Goal: Information Seeking & Learning: Learn about a topic

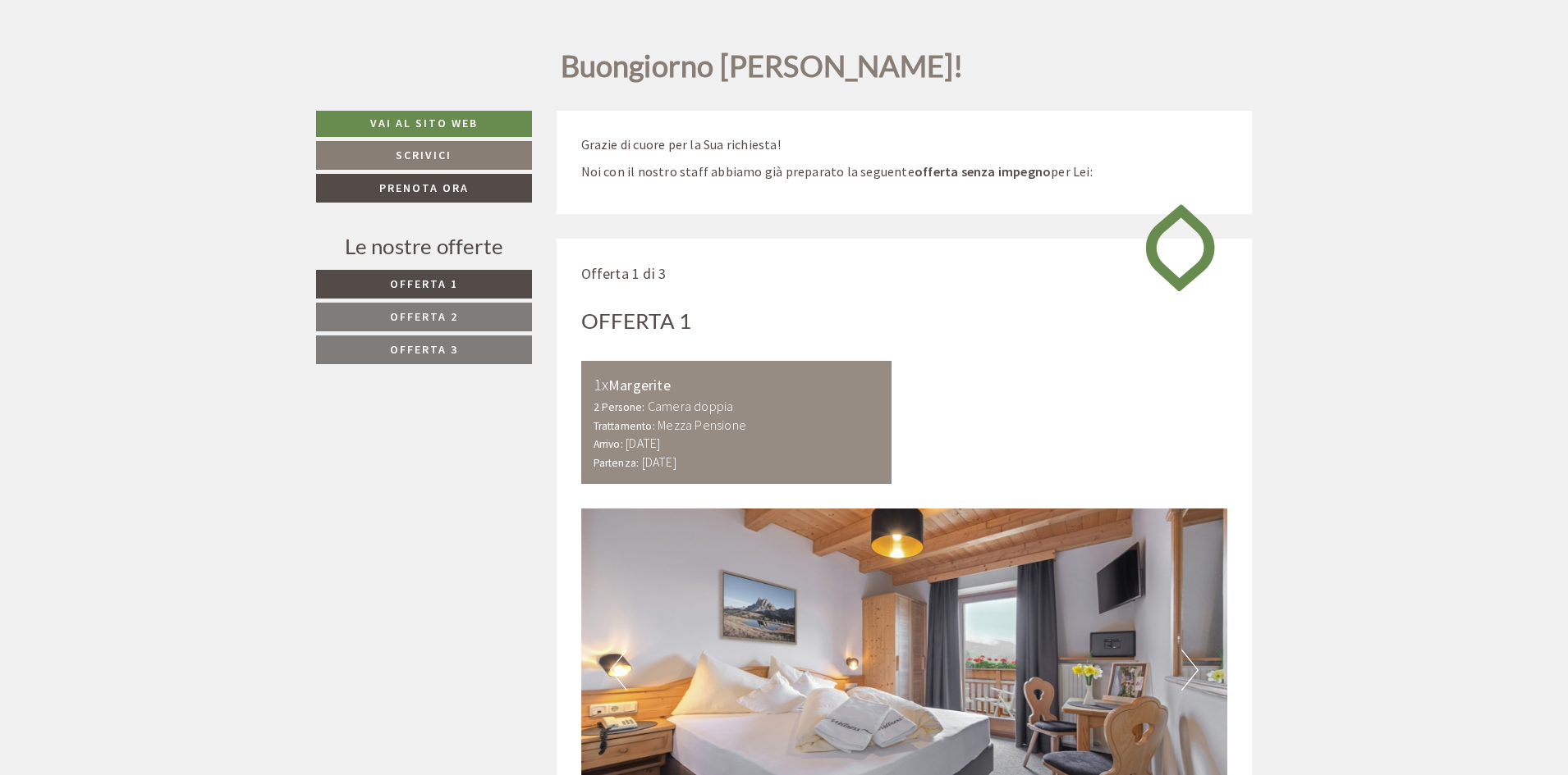
click at [476, 358] on link "Offerta 3" at bounding box center [424, 350] width 216 height 28
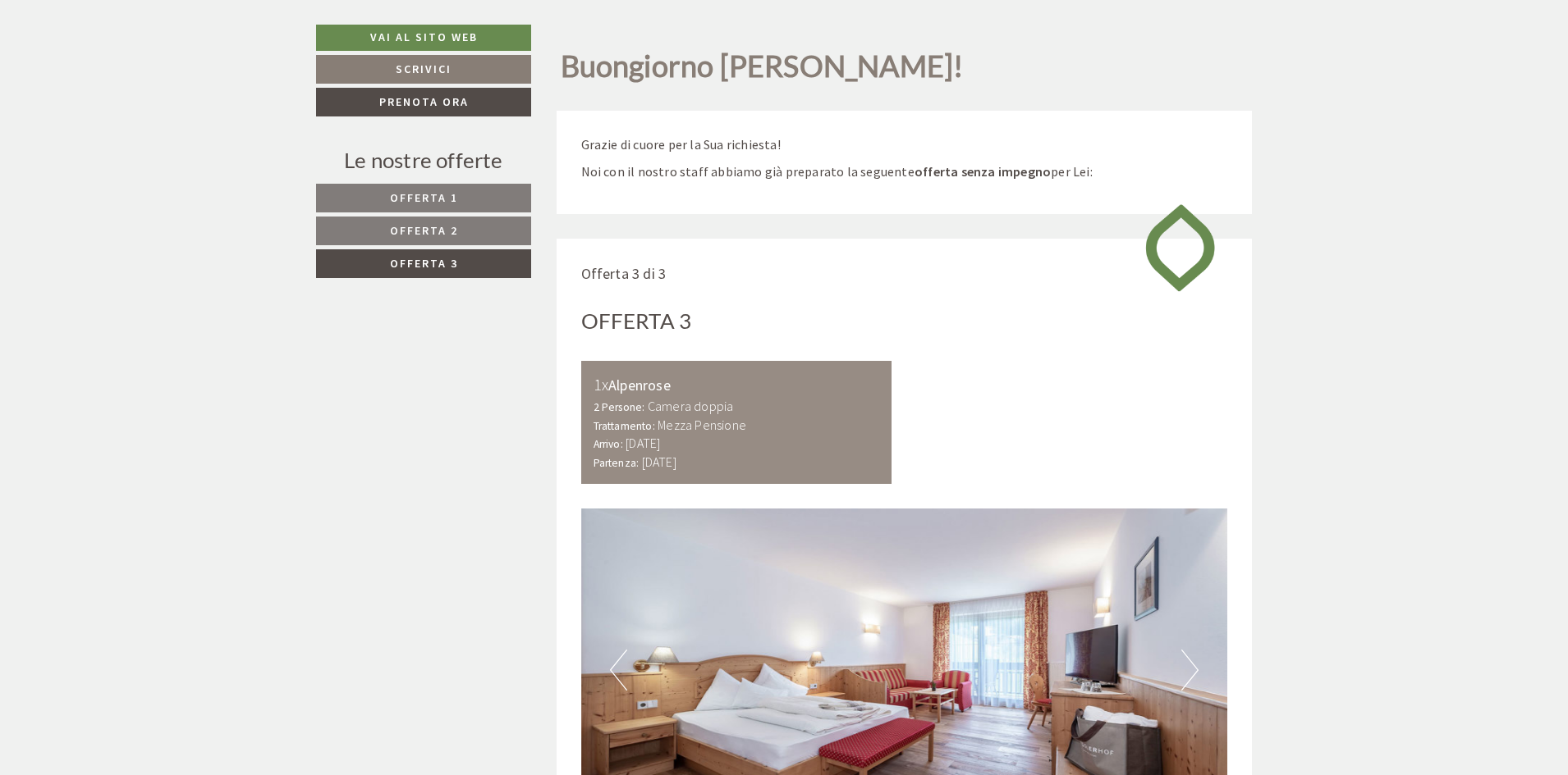
scroll to position [977, 0]
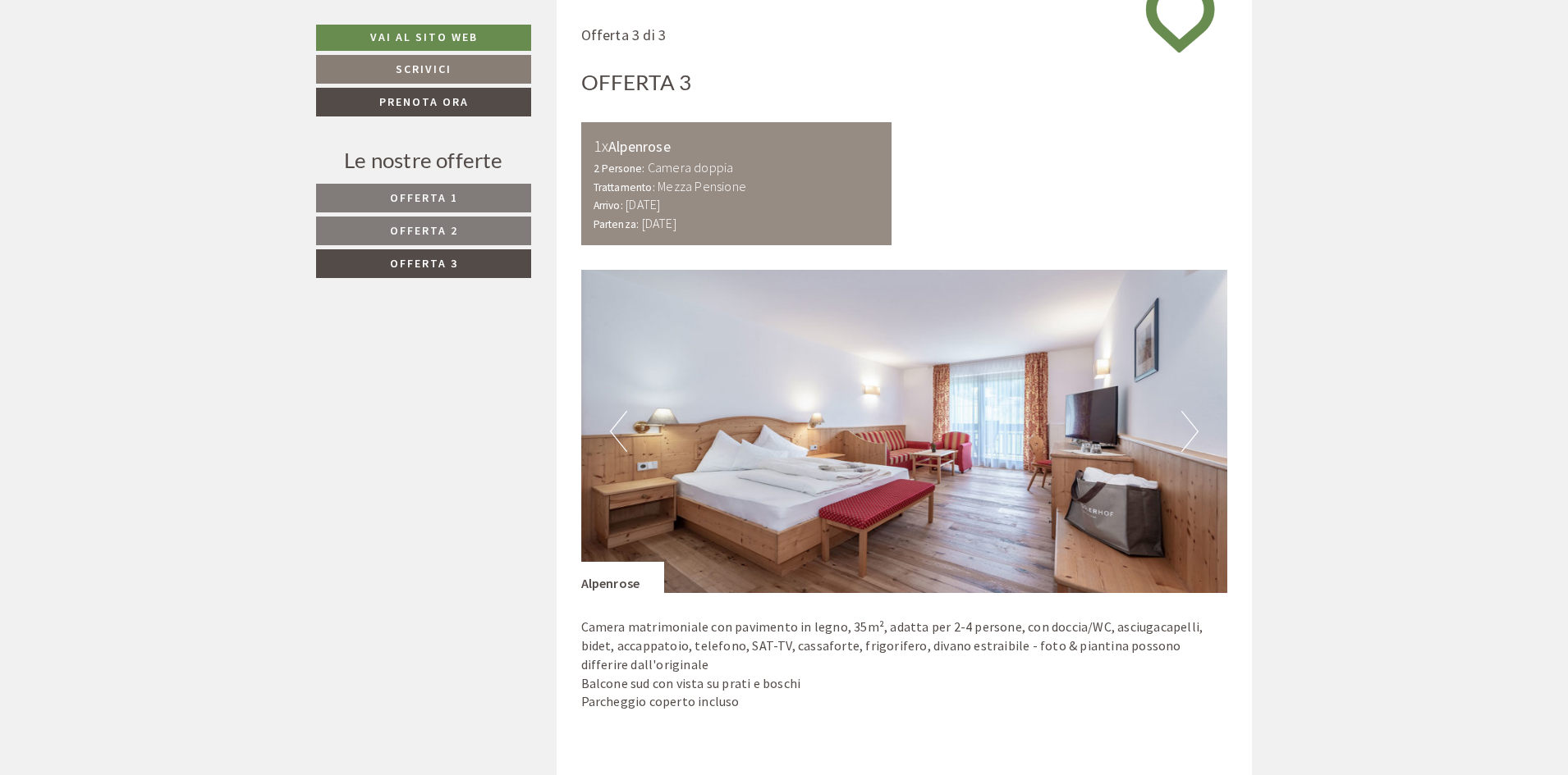
click at [461, 225] on link "Offerta 2" at bounding box center [423, 231] width 215 height 28
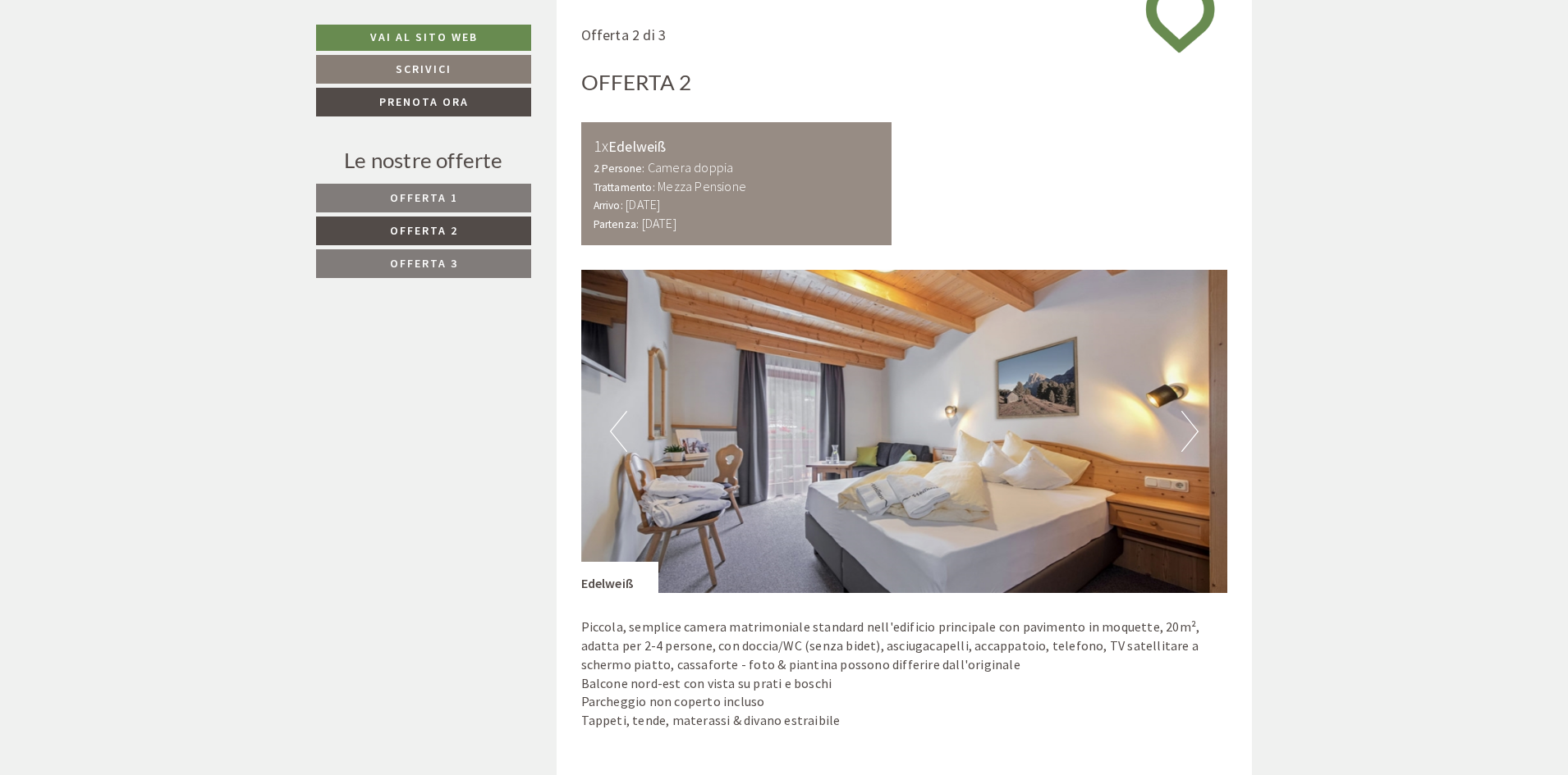
click at [459, 202] on link "Offerta 1" at bounding box center [423, 198] width 215 height 28
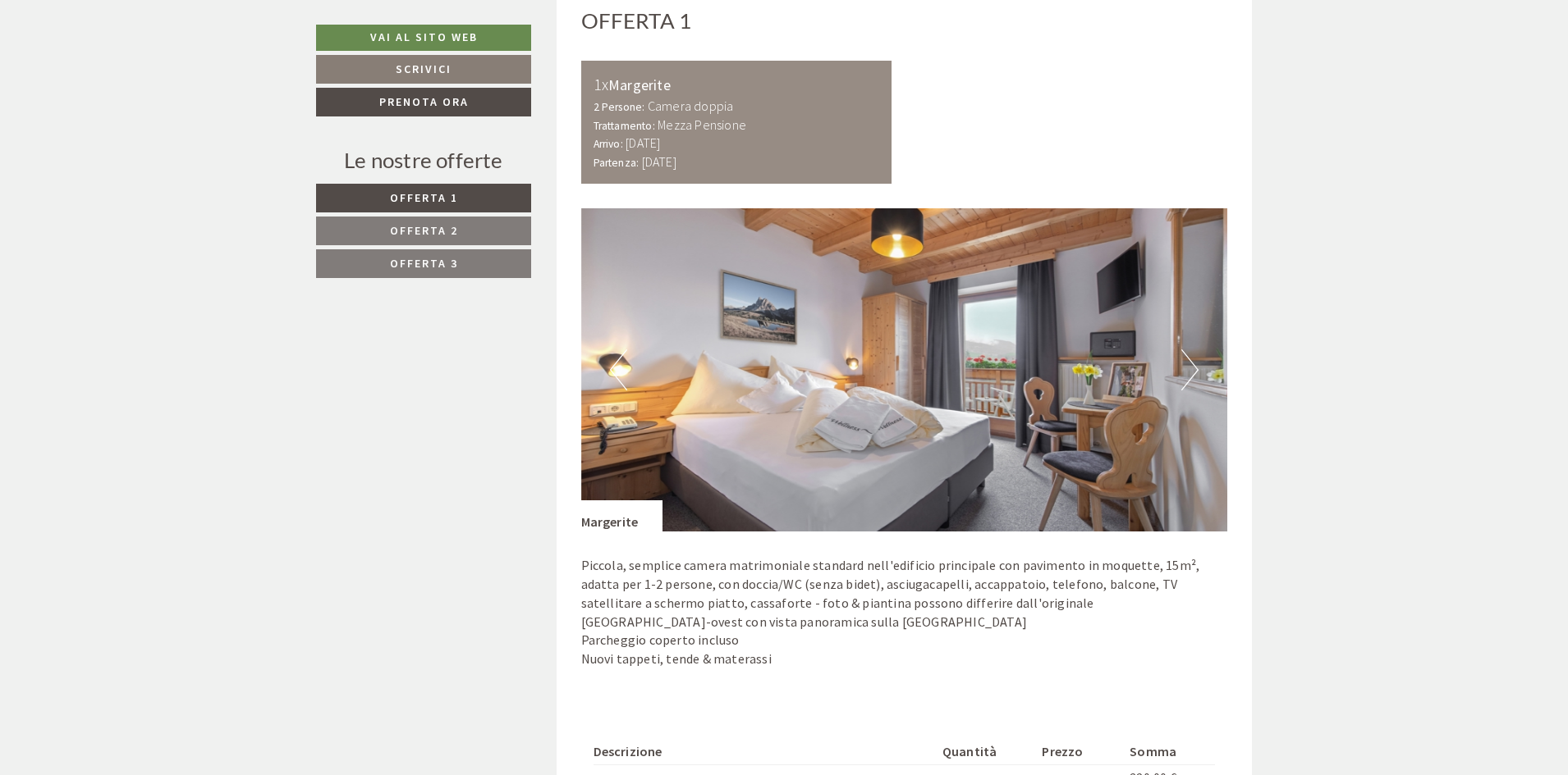
scroll to position [1306, 0]
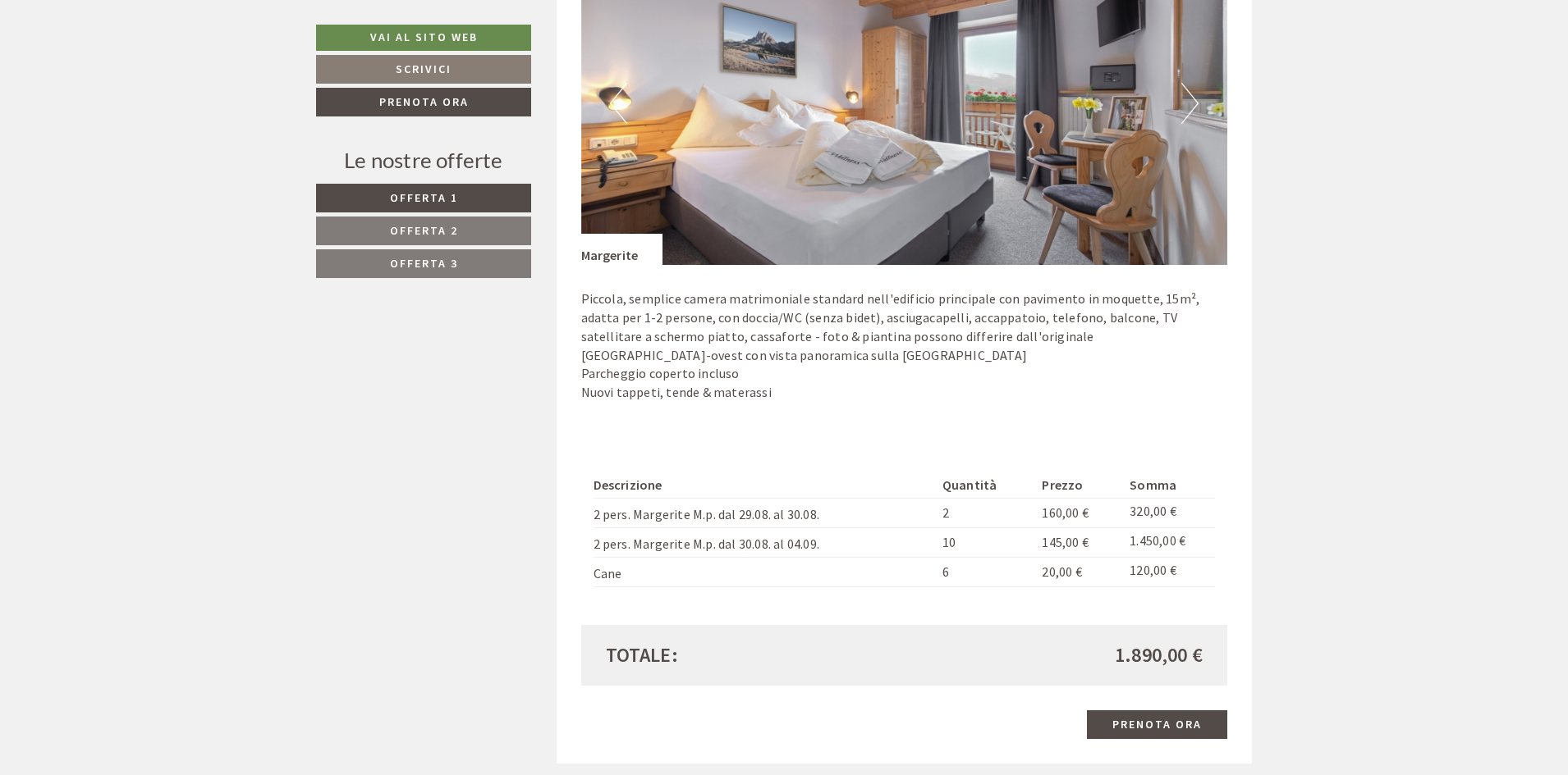
click at [438, 231] on span "Offerta 2" at bounding box center [424, 231] width 68 height 15
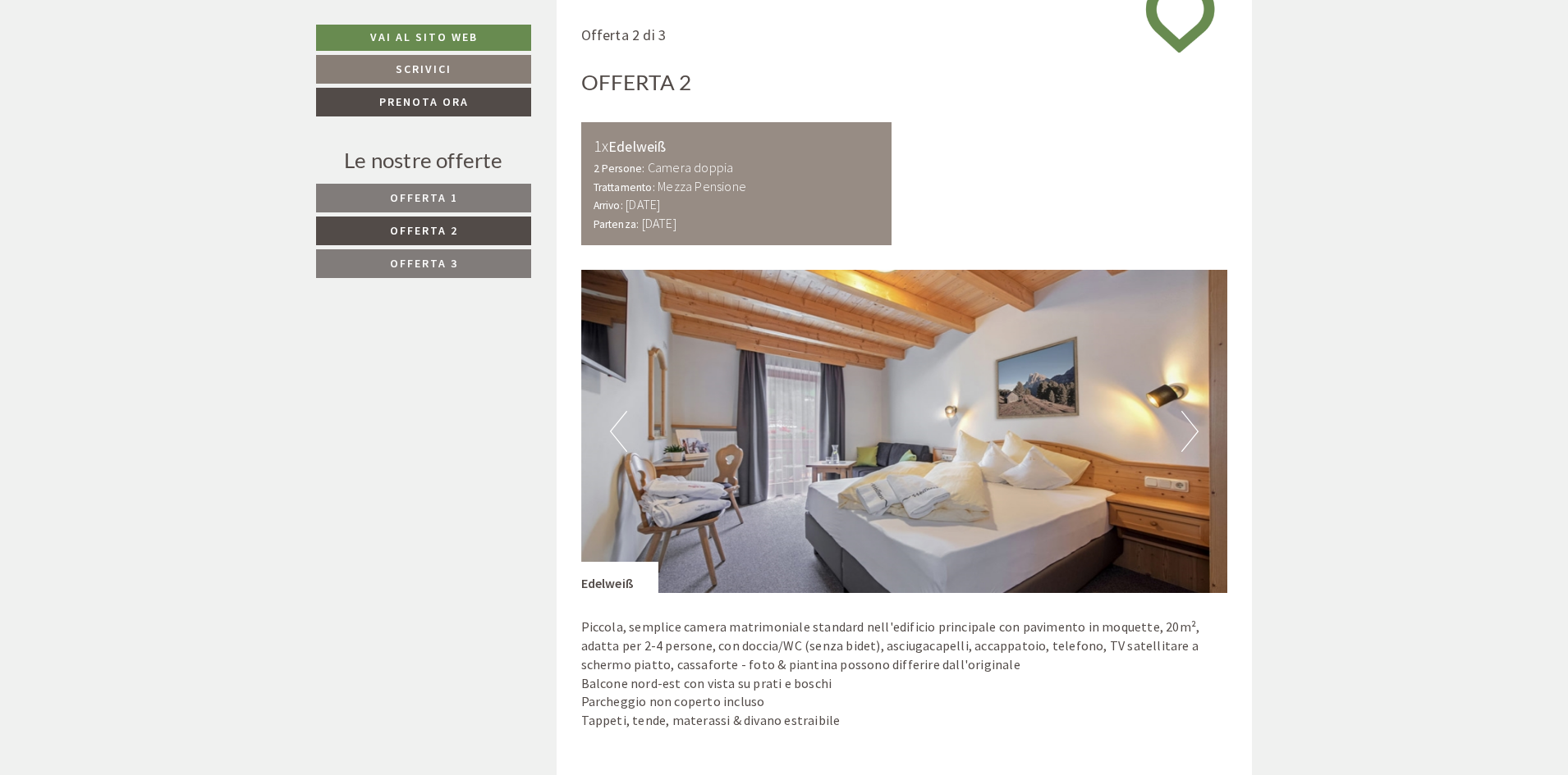
click at [433, 262] on span "Offerta 3" at bounding box center [424, 264] width 68 height 15
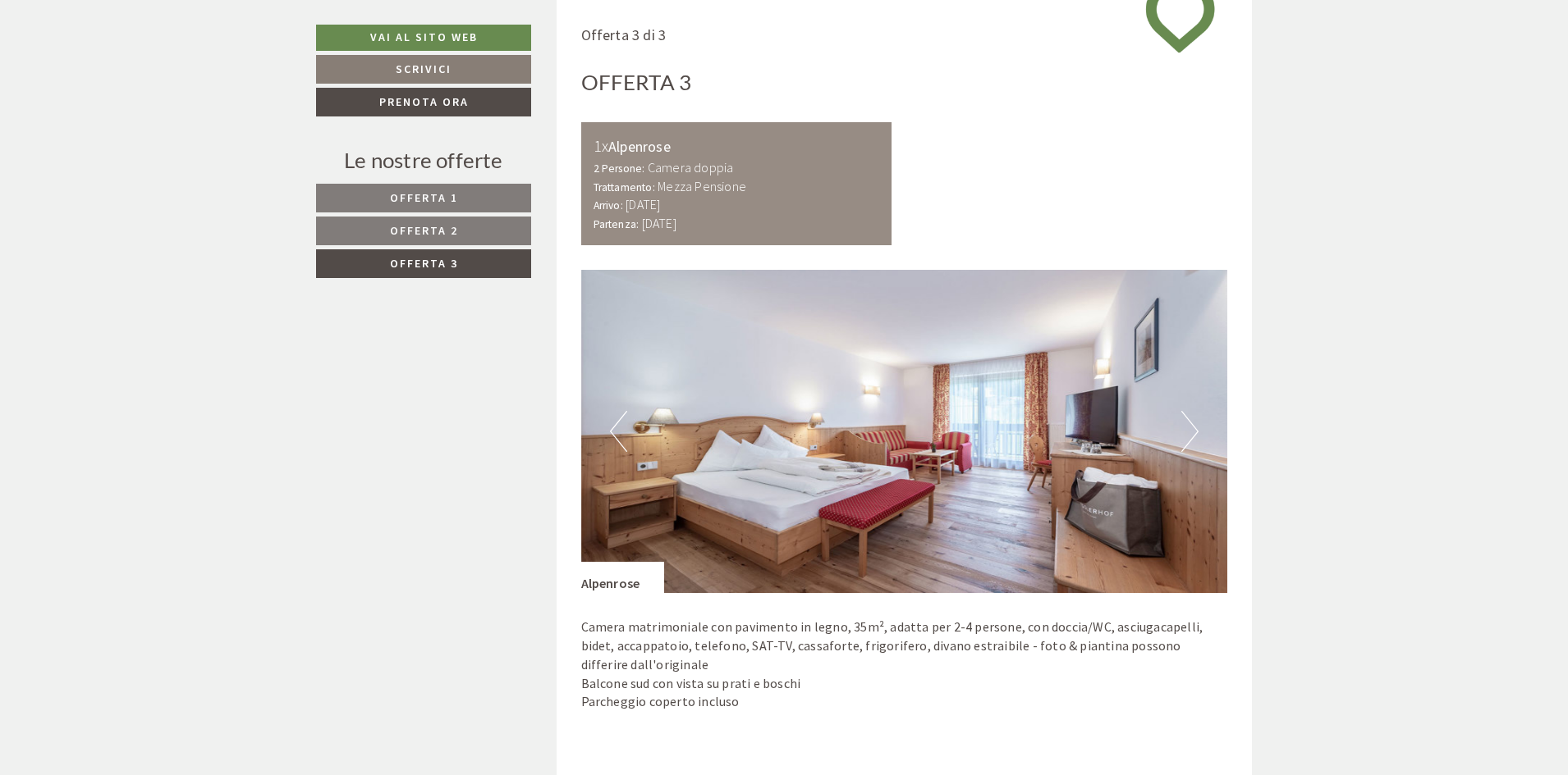
click at [448, 195] on span "Offerta 1" at bounding box center [424, 198] width 68 height 15
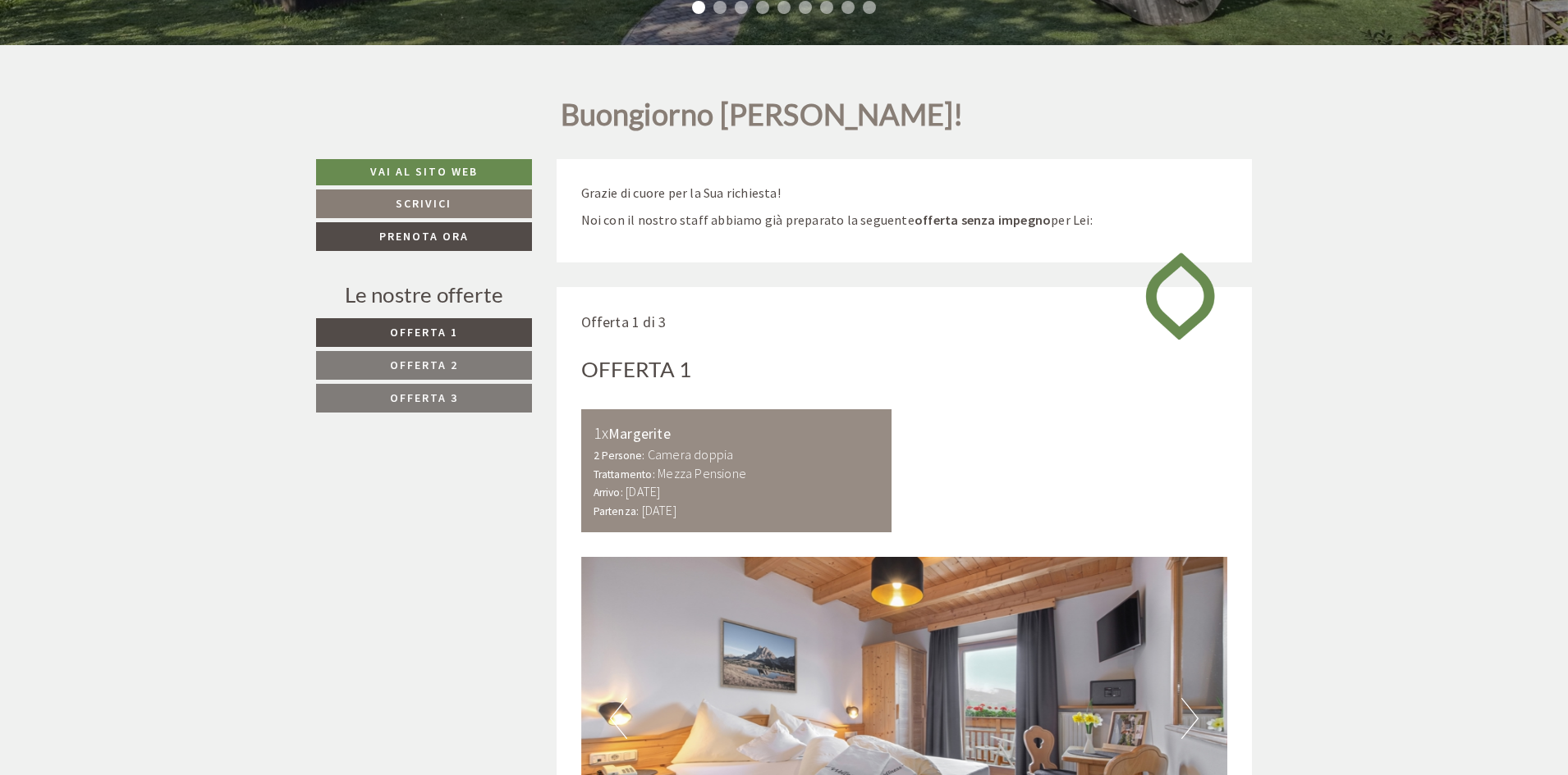
scroll to position [485, 0]
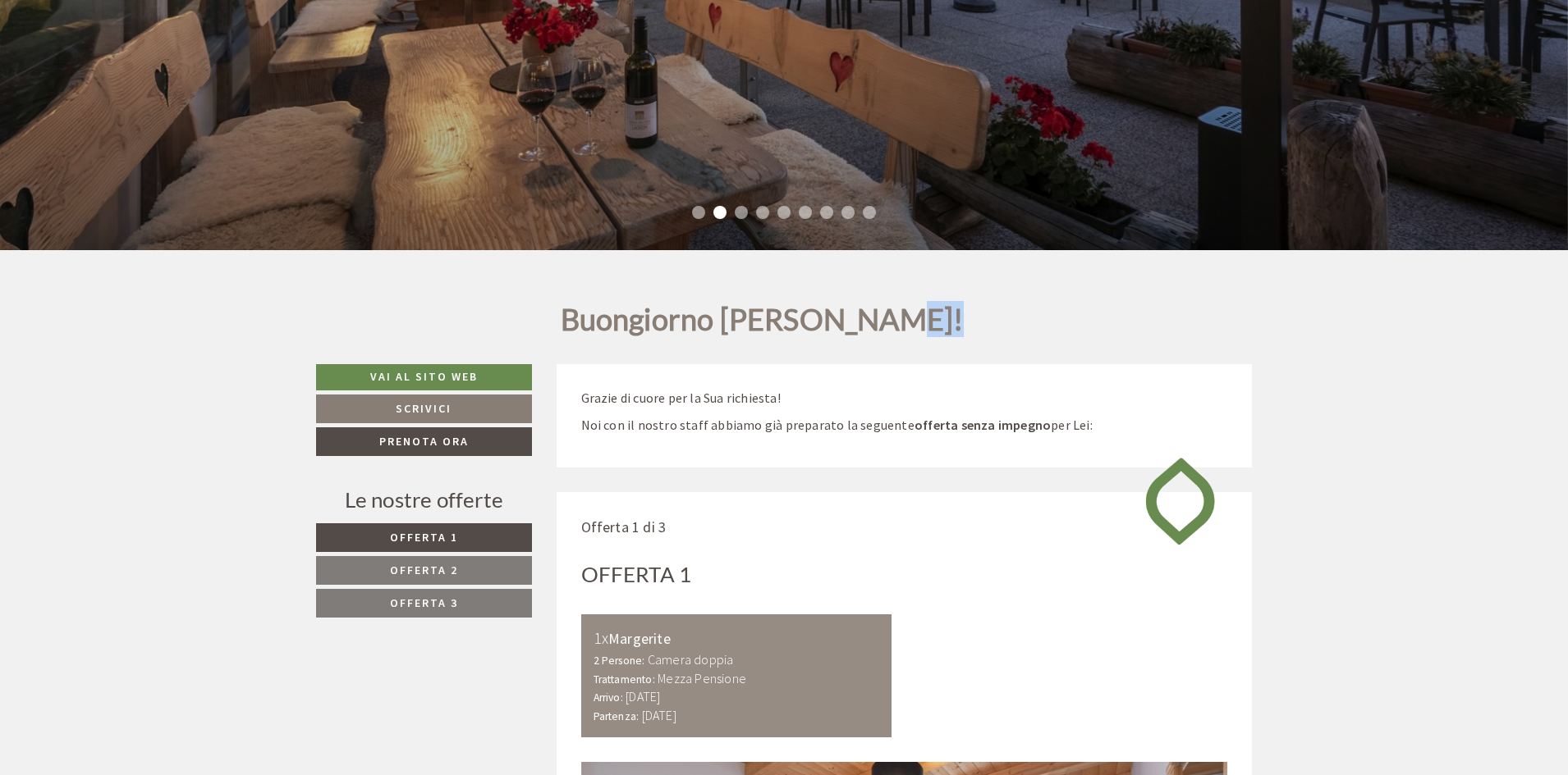
drag, startPoint x: 914, startPoint y: 314, endPoint x: 864, endPoint y: 317, distance: 50.1
click at [864, 318] on h1 "Buongiorno [PERSON_NAME]!" at bounding box center [762, 324] width 403 height 41
drag, startPoint x: 921, startPoint y: 317, endPoint x: 826, endPoint y: 317, distance: 95.0
click at [826, 317] on h1 "Buongiorno [PERSON_NAME]!" at bounding box center [762, 324] width 403 height 41
copy h1 "[PERSON_NAME]"
